Goal: Manage account settings

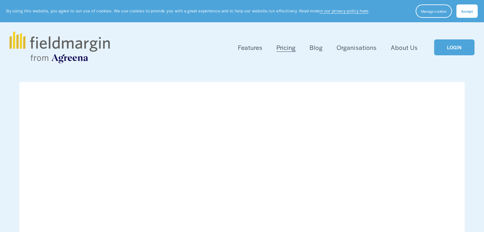
click at [453, 48] on link "LOGIN" at bounding box center [454, 47] width 40 height 16
click at [457, 45] on link "LOGIN" at bounding box center [454, 47] width 40 height 16
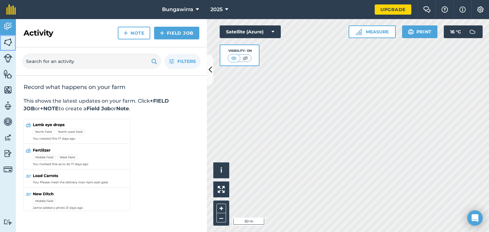
click at [8, 42] on img at bounding box center [8, 43] width 9 height 10
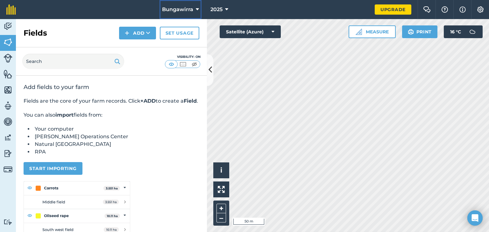
click at [184, 10] on span "Bungawirra" at bounding box center [177, 10] width 31 height 8
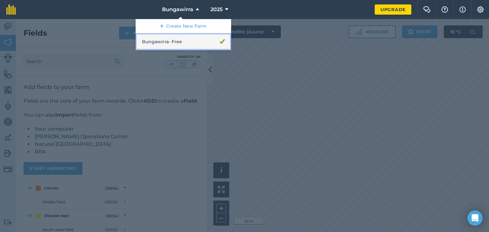
click at [179, 42] on link "Bungawirra - Free" at bounding box center [184, 41] width 96 height 17
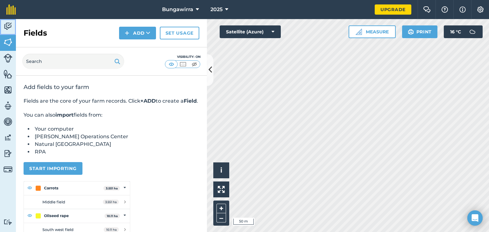
click at [10, 24] on img at bounding box center [8, 27] width 9 height 10
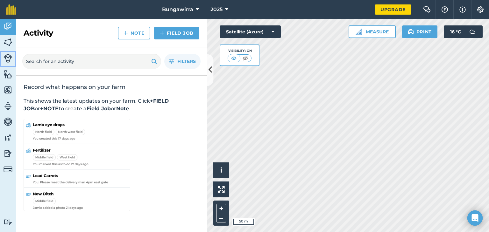
click at [5, 60] on img at bounding box center [8, 58] width 9 height 9
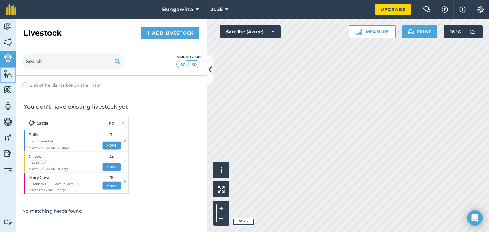
click at [6, 78] on img at bounding box center [8, 74] width 9 height 10
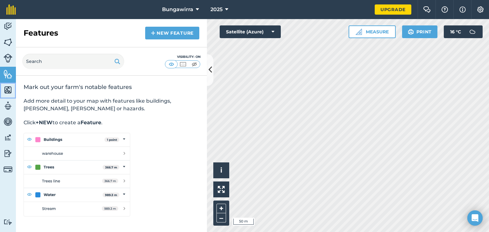
click at [5, 93] on img at bounding box center [8, 90] width 9 height 10
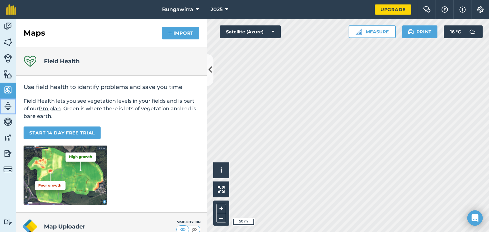
click at [8, 100] on link "Team" at bounding box center [8, 107] width 16 height 16
select select "MEMBER"
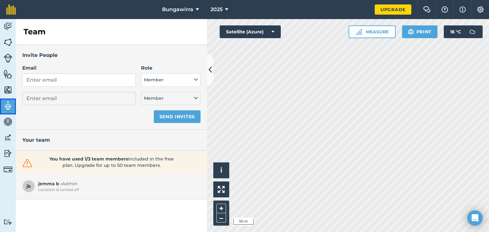
click at [7, 113] on link "Team" at bounding box center [8, 107] width 16 height 16
click at [10, 124] on img at bounding box center [8, 122] width 9 height 10
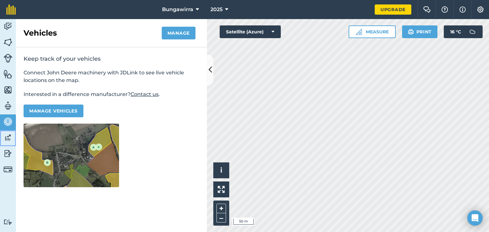
click at [12, 143] on link "Data" at bounding box center [8, 139] width 16 height 16
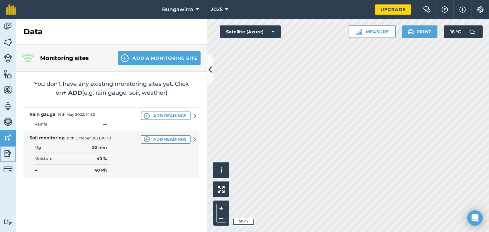
click at [8, 155] on img at bounding box center [8, 154] width 9 height 10
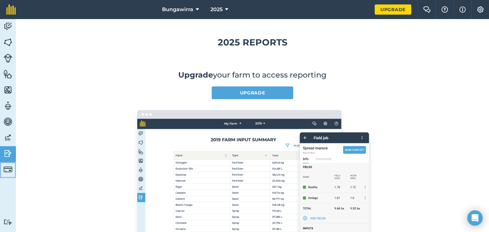
click at [8, 170] on img at bounding box center [8, 169] width 9 height 9
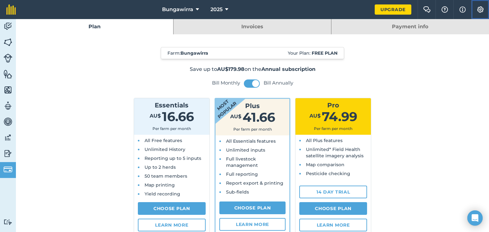
click at [480, 9] on img at bounding box center [481, 9] width 8 height 6
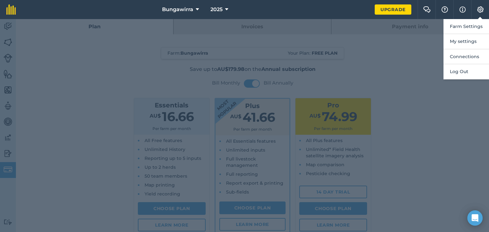
click at [445, 103] on div at bounding box center [244, 125] width 489 height 213
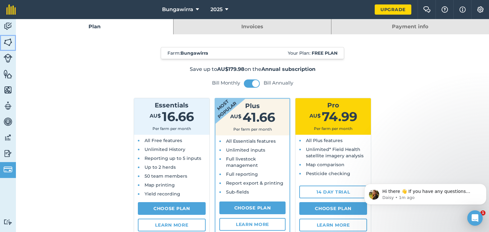
click at [7, 42] on img at bounding box center [8, 43] width 9 height 10
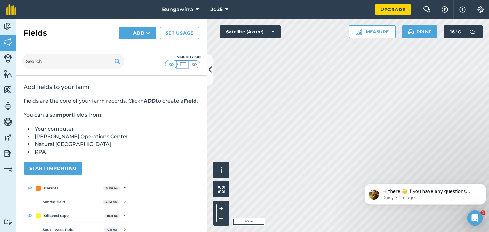
click at [185, 66] on img at bounding box center [183, 64] width 8 height 6
click at [215, 187] on button at bounding box center [221, 190] width 16 height 16
click at [220, 176] on button "i" at bounding box center [221, 171] width 16 height 16
click at [220, 176] on button "›" at bounding box center [221, 171] width 16 height 16
click at [9, 74] on img at bounding box center [8, 74] width 9 height 10
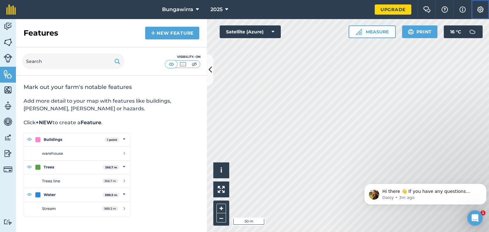
click at [483, 9] on img at bounding box center [481, 9] width 8 height 6
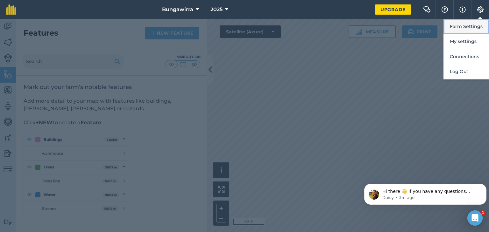
click at [457, 27] on button "Farm Settings" at bounding box center [467, 26] width 46 height 15
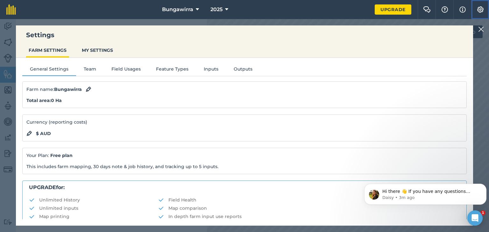
click at [481, 7] on img at bounding box center [481, 9] width 8 height 6
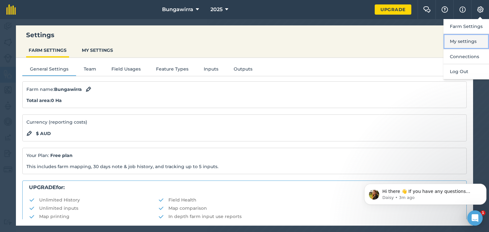
click at [470, 41] on button "My settings" at bounding box center [467, 41] width 46 height 15
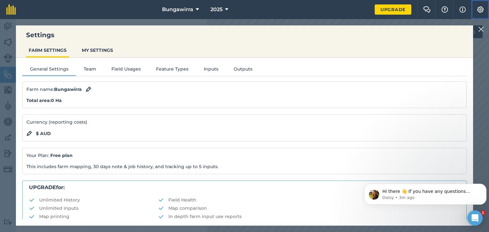
click at [480, 8] on img at bounding box center [481, 9] width 8 height 6
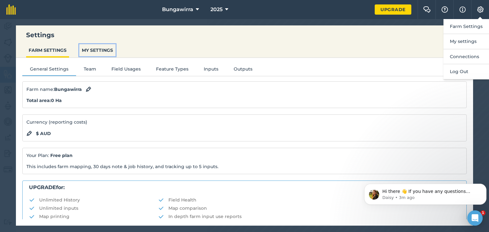
click at [108, 50] on button "MY SETTINGS" at bounding box center [97, 50] width 36 height 12
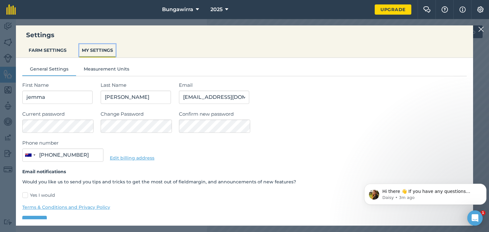
type input "0478 530 558"
